Goal: Task Accomplishment & Management: Complete application form

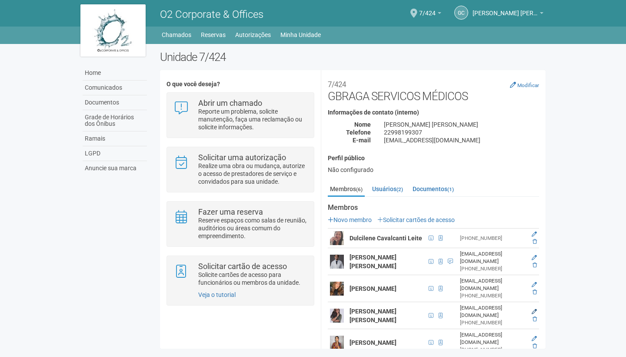
scroll to position [10, 0]
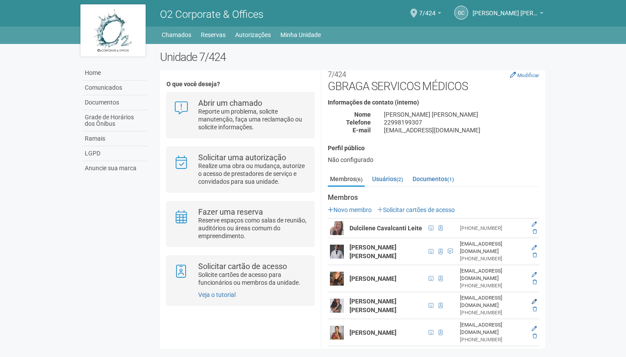
click at [533, 299] on icon at bounding box center [534, 301] width 5 height 5
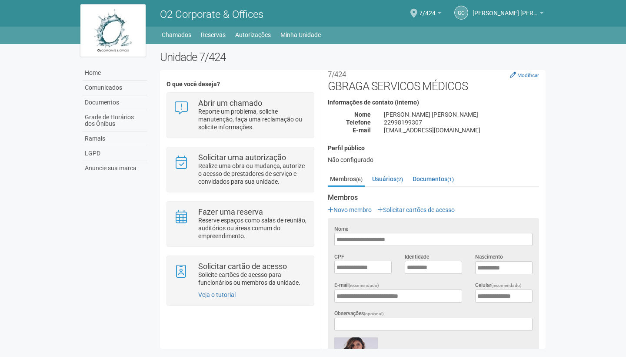
scroll to position [0, 0]
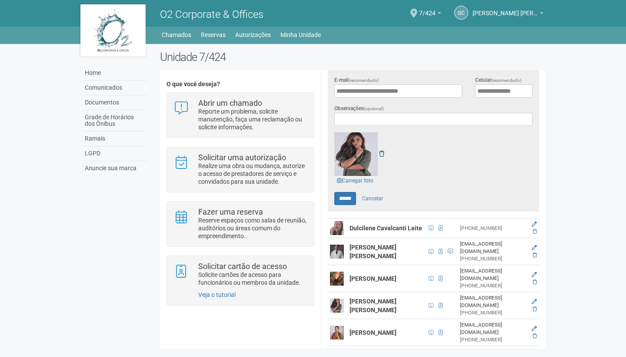
click at [383, 150] on link at bounding box center [381, 153] width 5 height 7
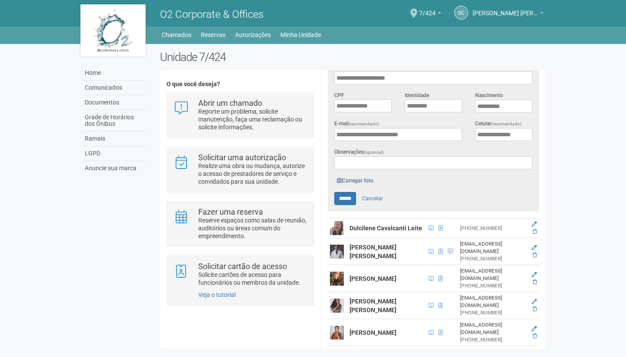
click at [352, 177] on link "Carregar foto" at bounding box center [355, 181] width 42 height 10
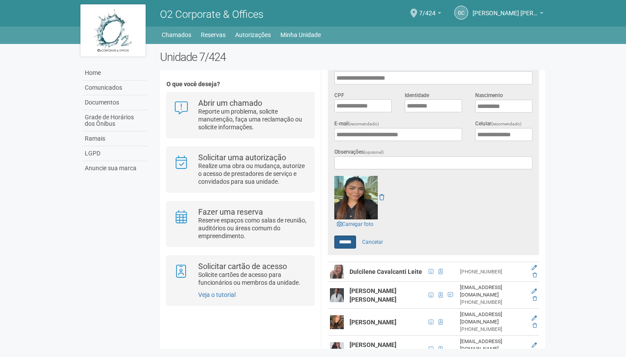
click at [348, 237] on input "******" at bounding box center [345, 241] width 22 height 13
type input "******"
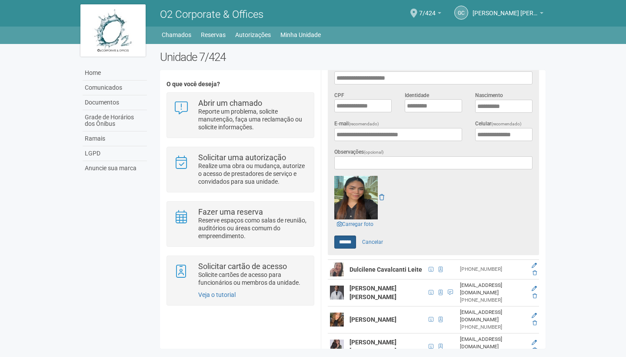
scroll to position [0, 0]
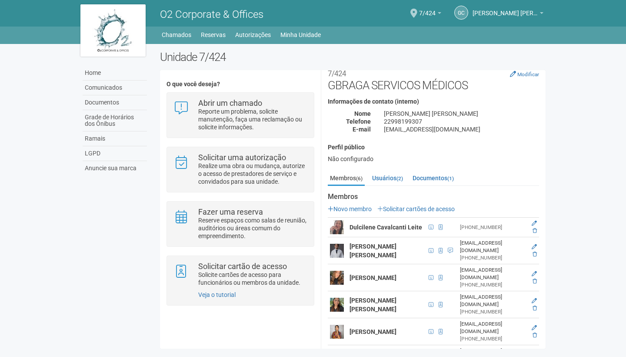
scroll to position [10, 0]
click at [439, 303] on span at bounding box center [441, 305] width 4 height 5
click at [260, 37] on link "Autorizações" at bounding box center [253, 35] width 36 height 12
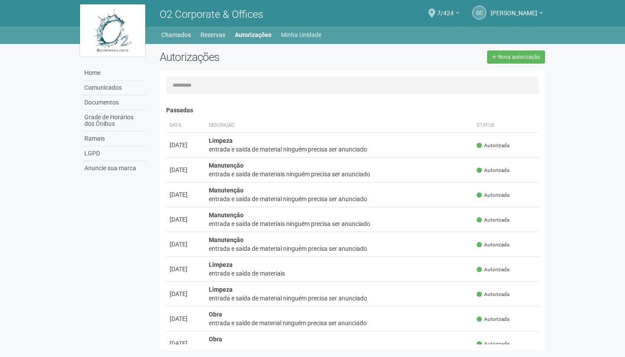
click at [298, 38] on link "Minha Unidade" at bounding box center [301, 35] width 40 height 12
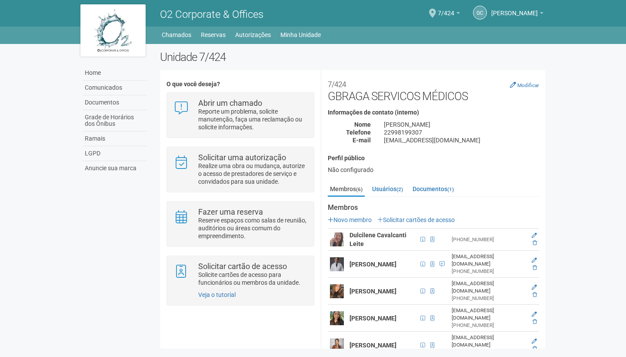
click at [407, 214] on div "Membros Novo membro Solicitar cartões de acesso Dulcilene Cavalcanti Leite (21)…" at bounding box center [433, 294] width 211 height 181
click at [405, 219] on link "Solicitar cartões de acesso" at bounding box center [415, 219] width 77 height 7
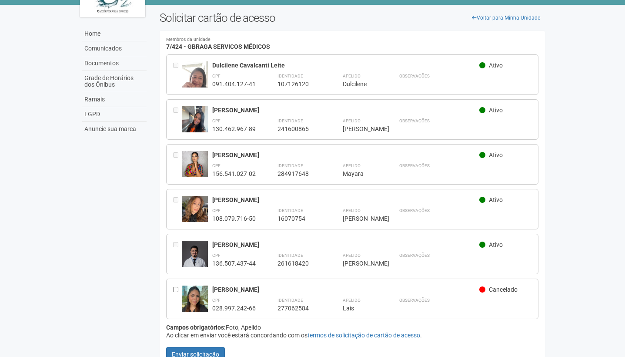
scroll to position [41, 0]
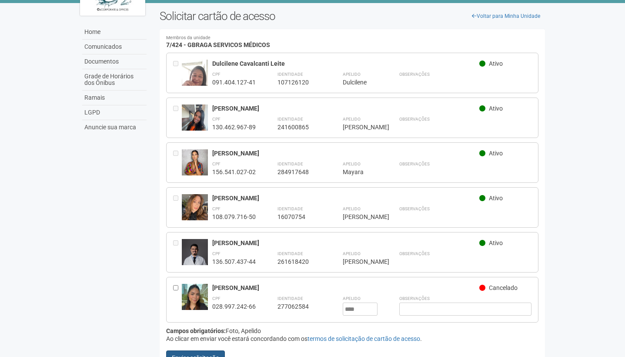
click at [206, 352] on button "Enviar solicitação" at bounding box center [195, 357] width 59 height 15
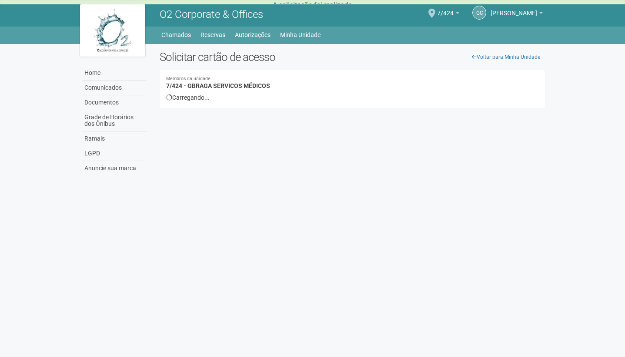
scroll to position [0, 0]
